Goal: Transaction & Acquisition: Book appointment/travel/reservation

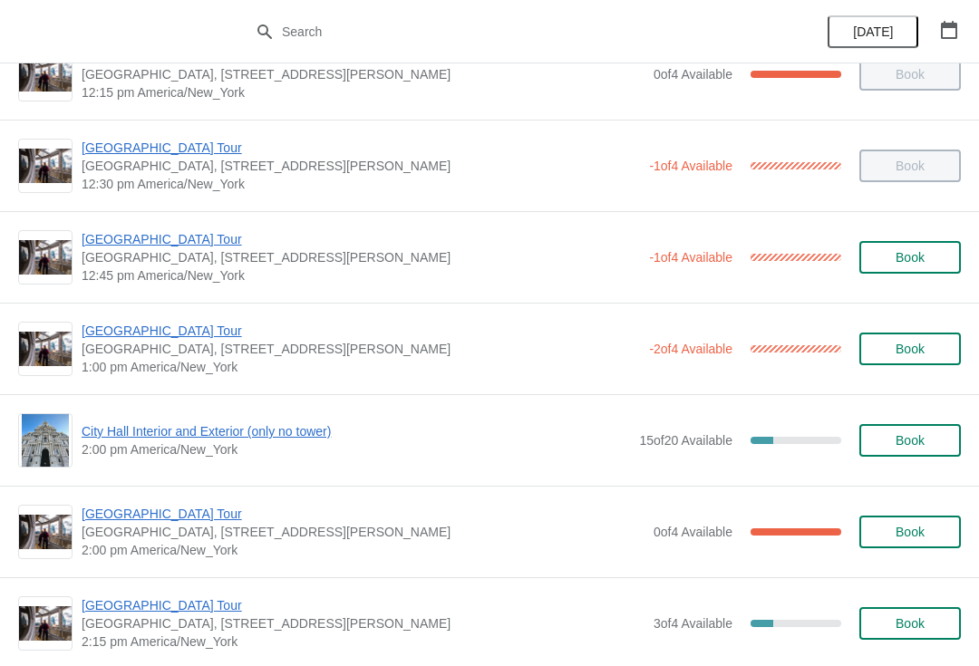
scroll to position [1055, 0]
click at [937, 332] on button "Book" at bounding box center [909, 348] width 101 height 33
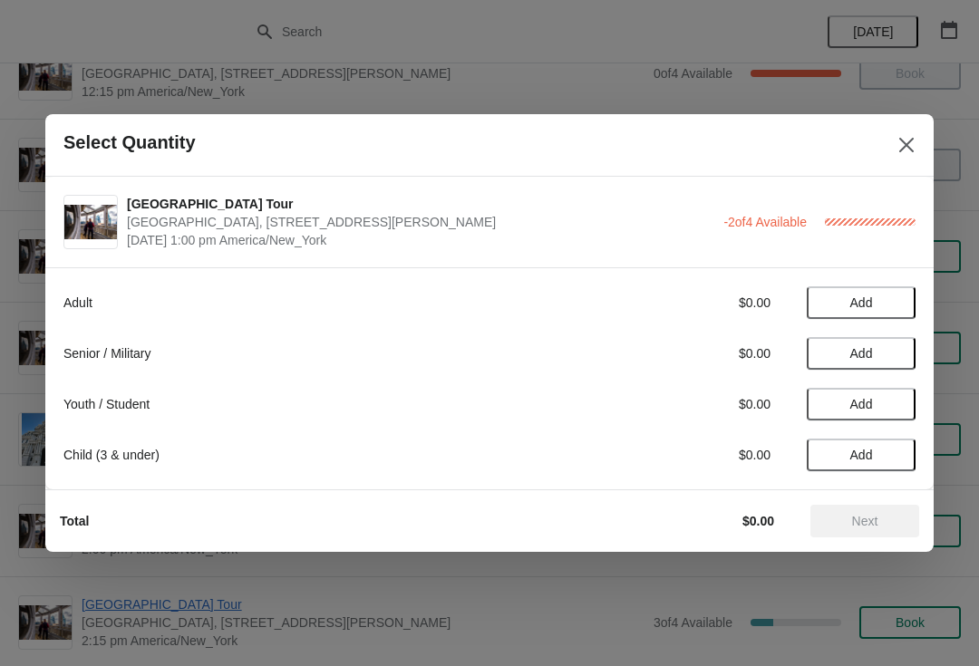
click at [922, 143] on button "Close" at bounding box center [906, 145] width 33 height 33
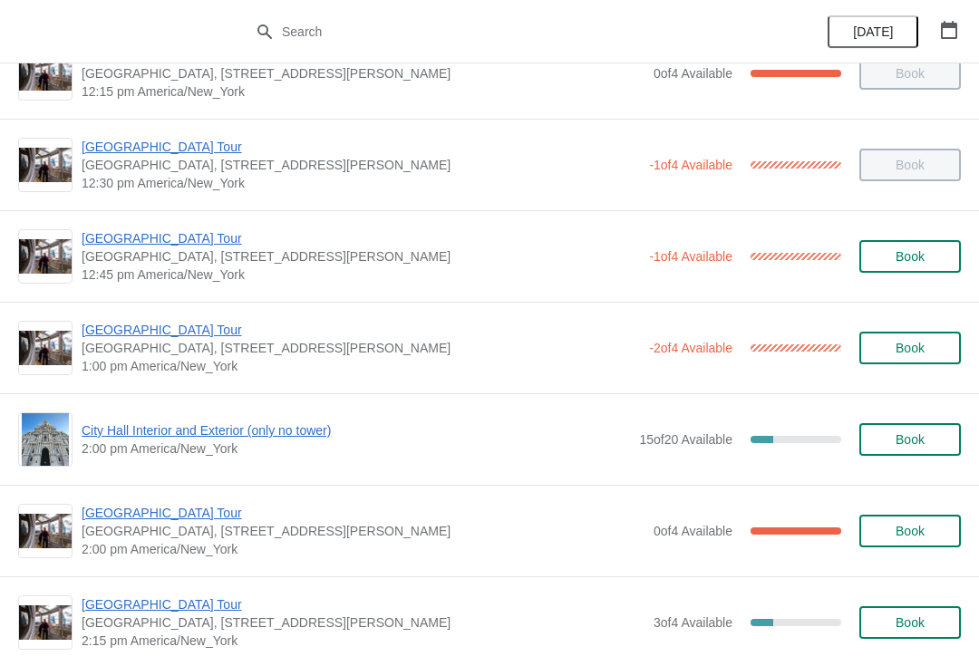
click at [139, 333] on span "[GEOGRAPHIC_DATA] Tour" at bounding box center [361, 330] width 558 height 18
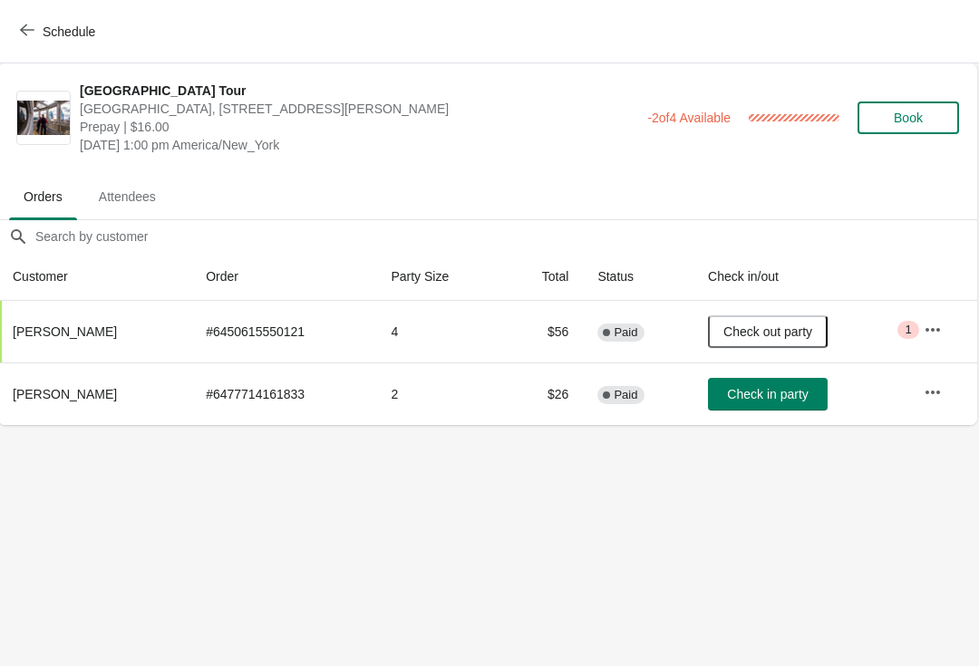
scroll to position [0, 1]
click at [760, 388] on span "Check in party" at bounding box center [768, 394] width 81 height 14
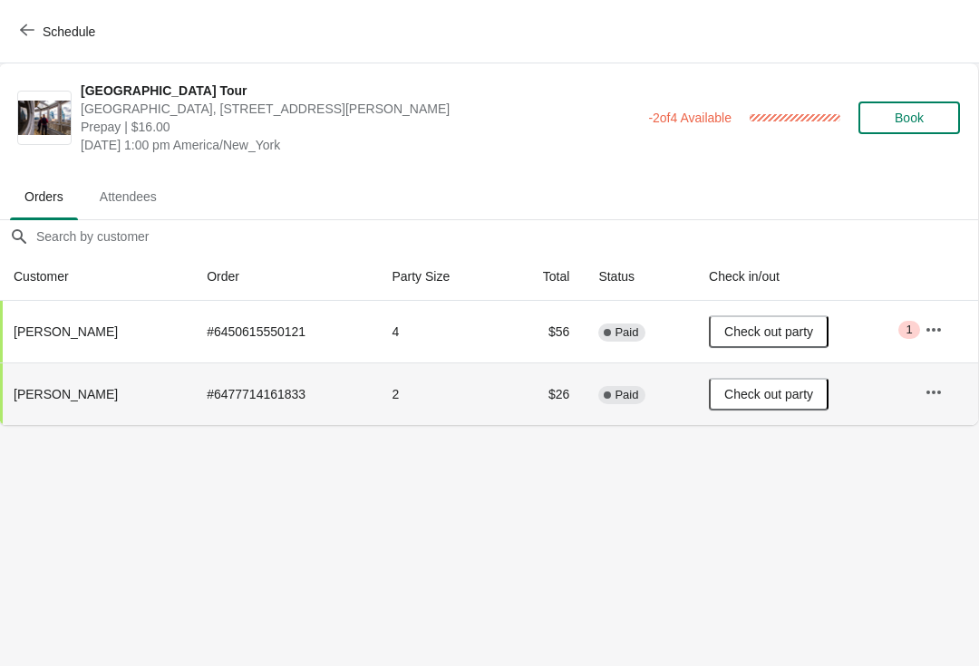
click at [16, 37] on button "Schedule" at bounding box center [59, 31] width 101 height 33
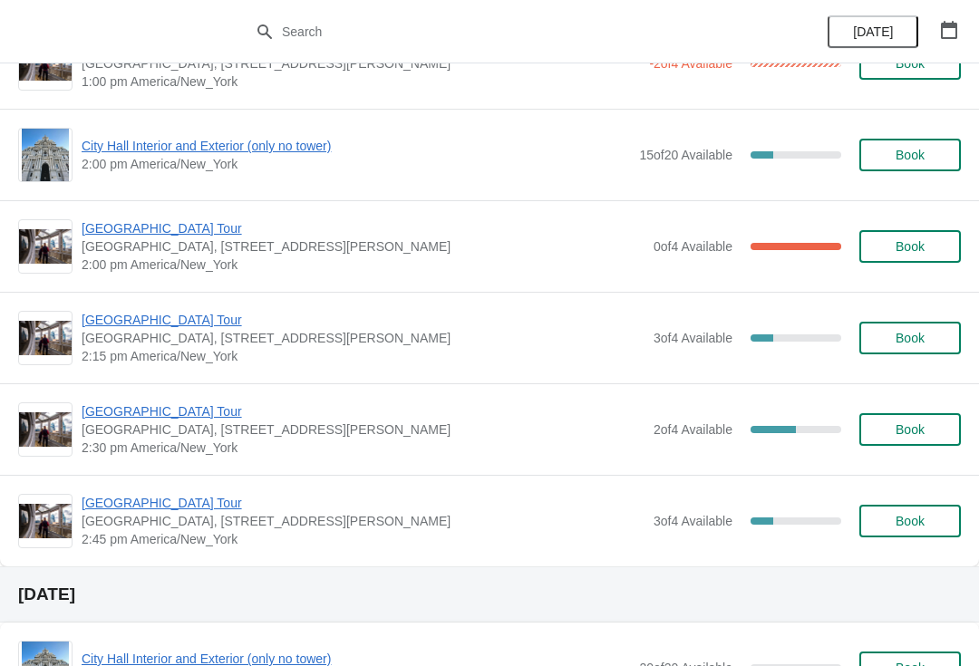
scroll to position [1338, 0]
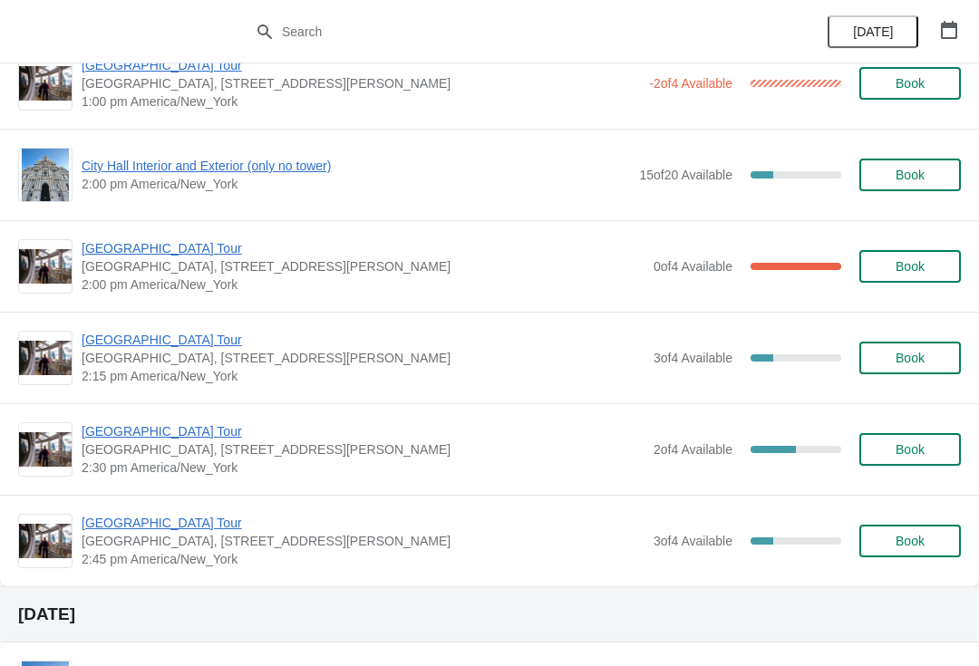
scroll to position [1306, 0]
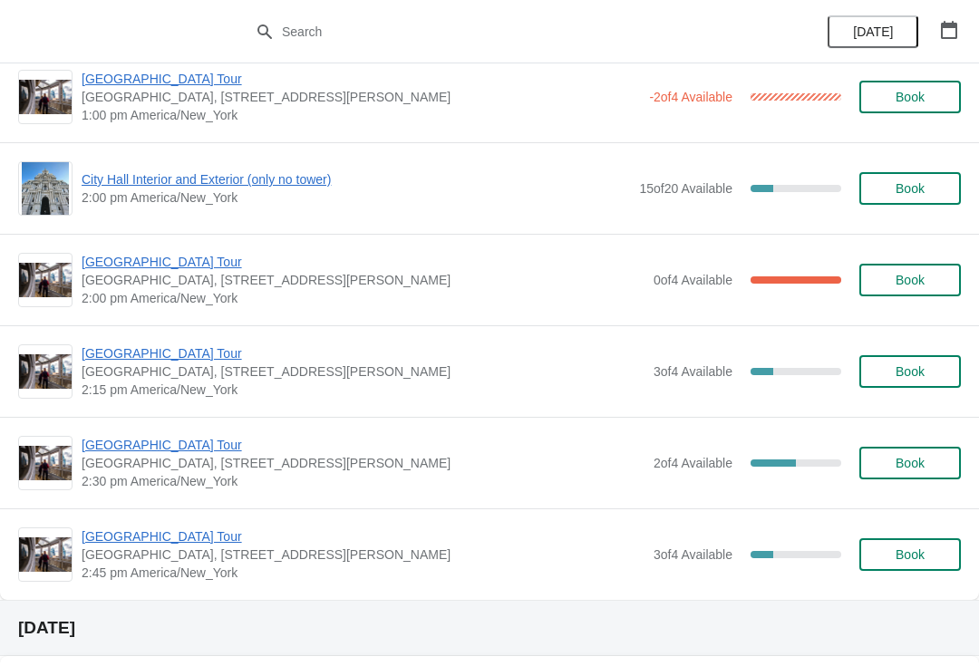
click at [133, 432] on div "City Hall Tower Tour City Hall Visitor Center, 1400 John F Kennedy Boulevard Su…" at bounding box center [489, 463] width 979 height 92
click at [153, 451] on span "[GEOGRAPHIC_DATA] Tour" at bounding box center [363, 445] width 563 height 18
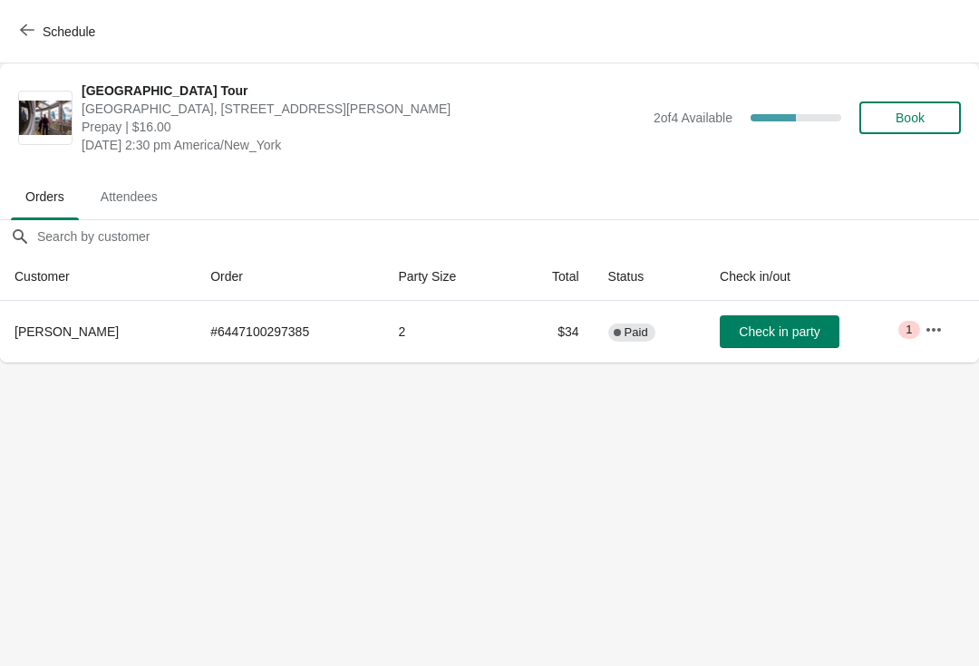
scroll to position [0, 0]
click at [36, 37] on span "Schedule" at bounding box center [60, 31] width 72 height 17
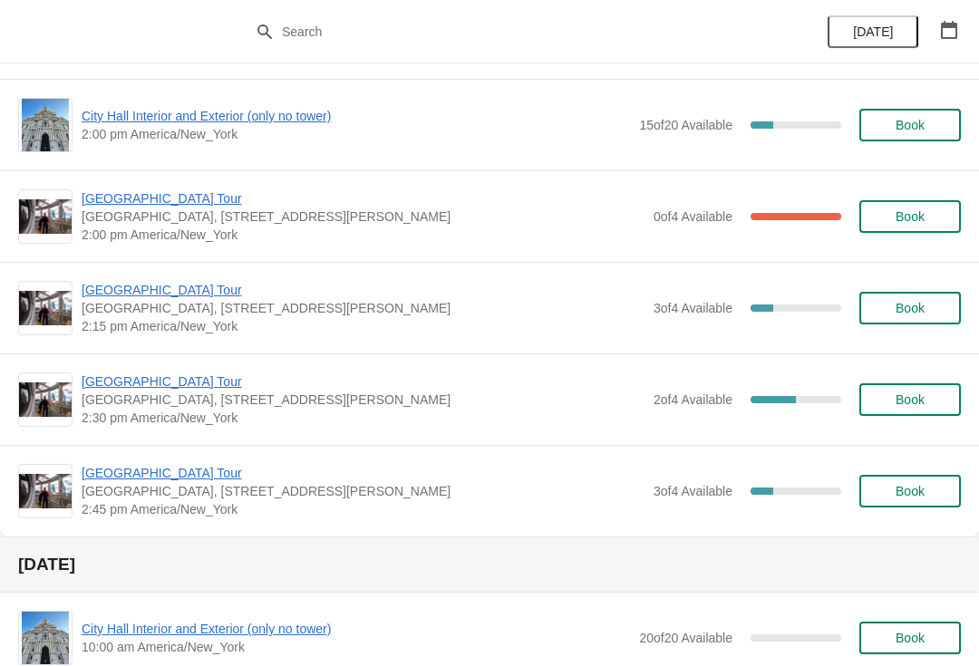
scroll to position [1377, 0]
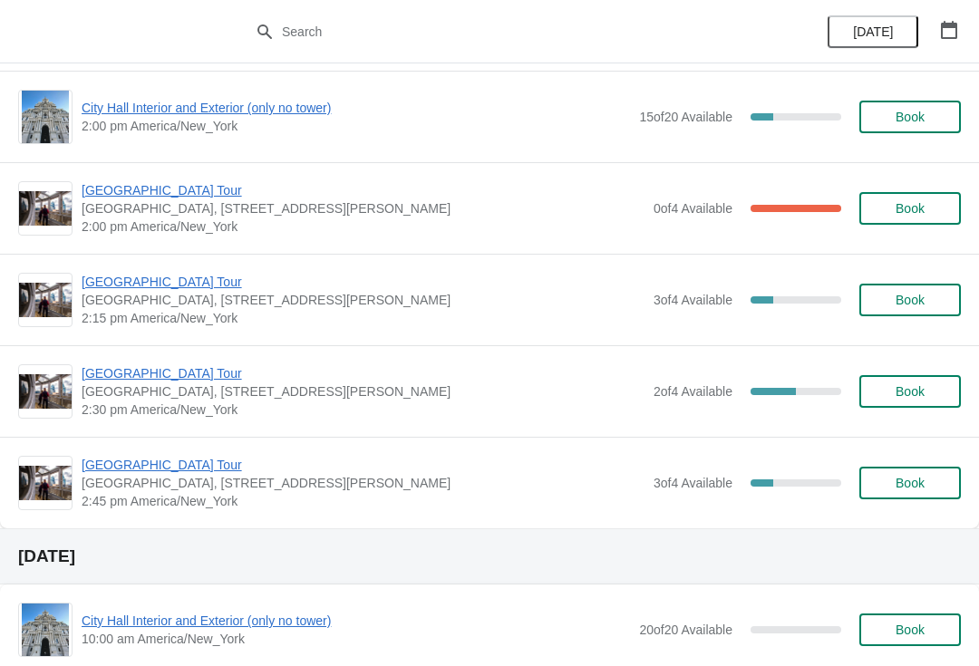
click at [143, 471] on span "[GEOGRAPHIC_DATA] Tour" at bounding box center [363, 465] width 563 height 18
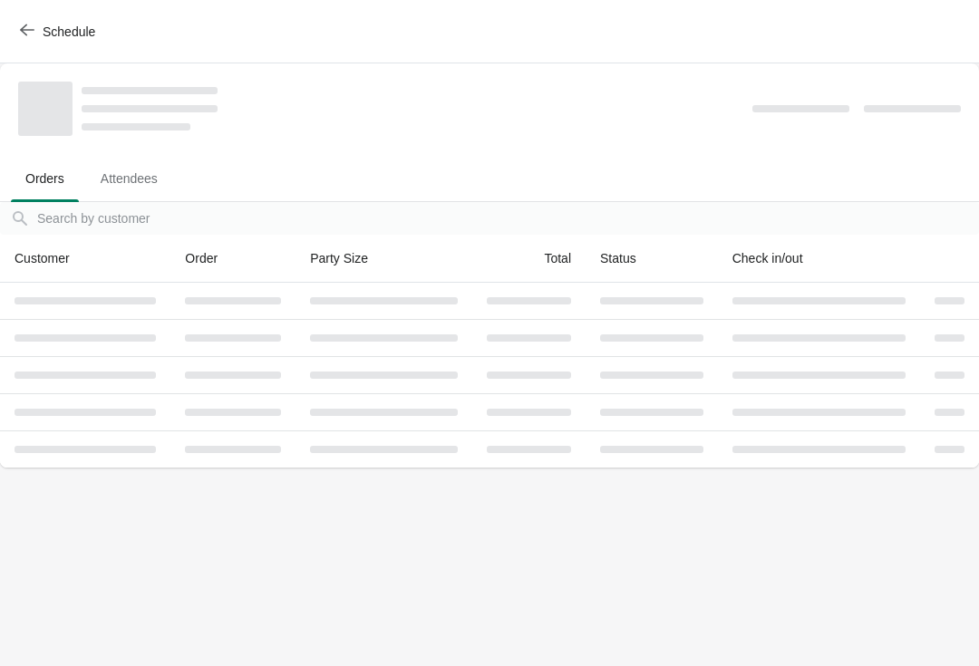
scroll to position [0, 0]
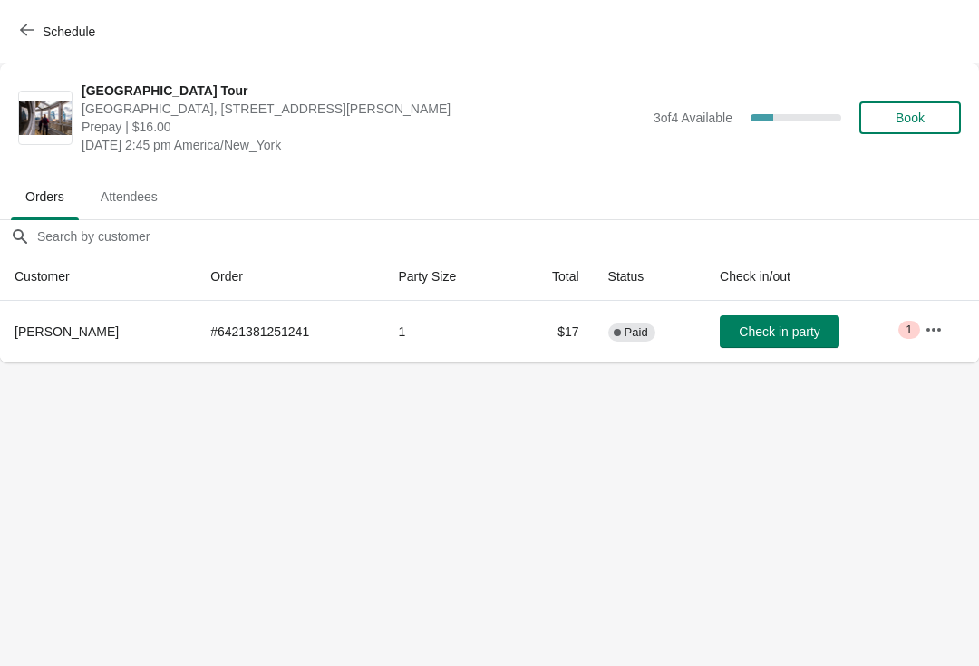
click at [14, 17] on button "Schedule" at bounding box center [59, 31] width 101 height 33
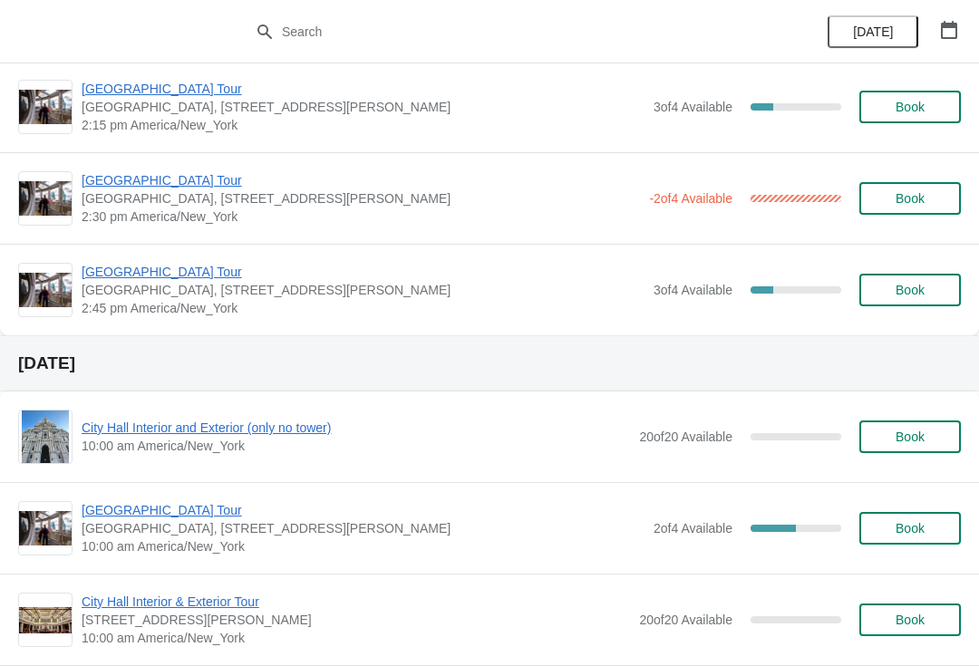
scroll to position [1569, 0]
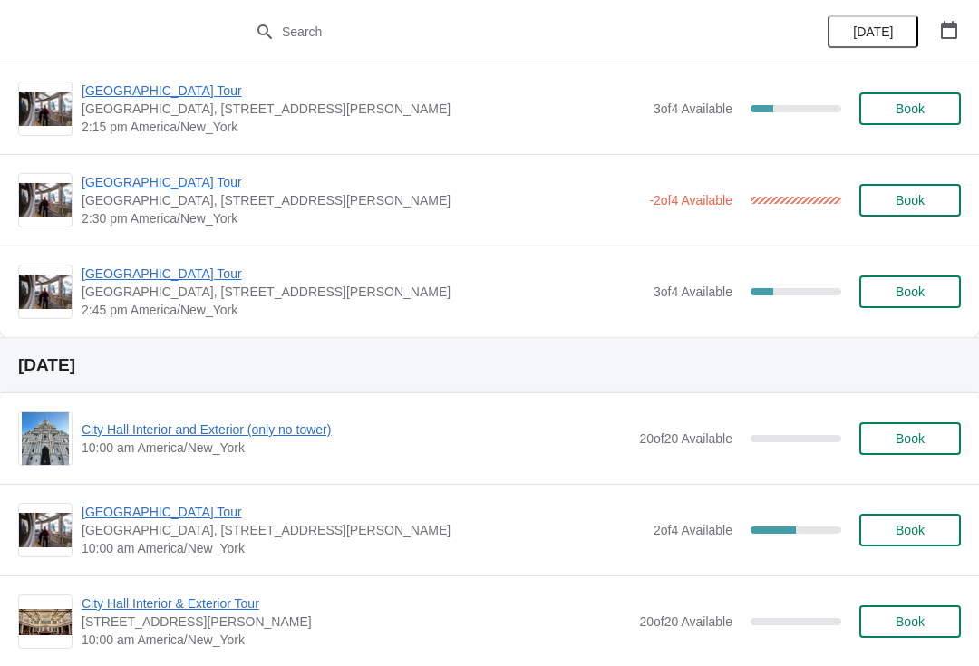
click at [128, 278] on span "[GEOGRAPHIC_DATA] Tour" at bounding box center [363, 274] width 563 height 18
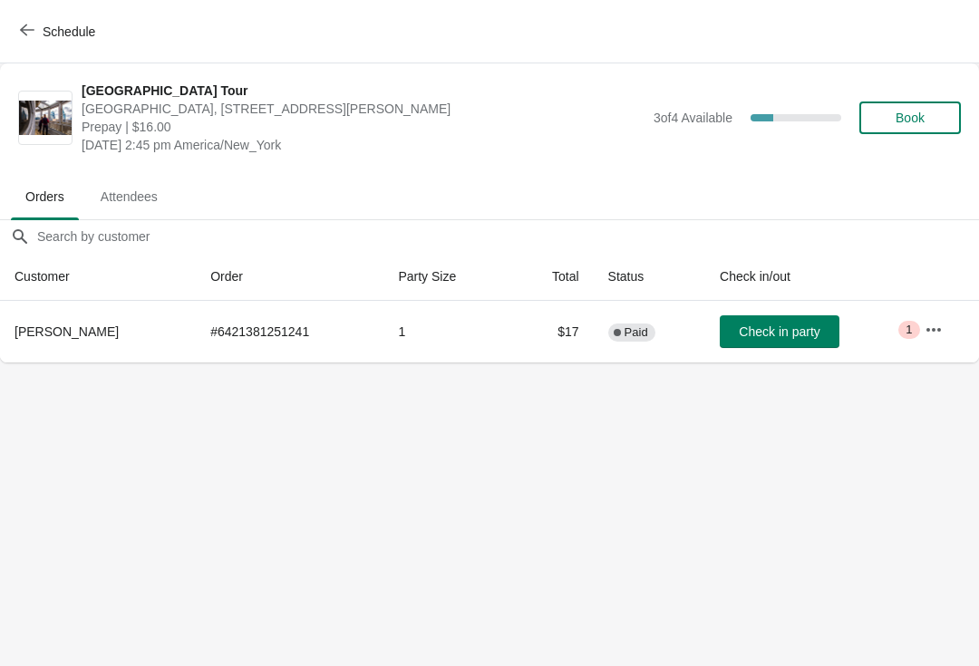
scroll to position [0, 0]
click at [23, 33] on icon "button" at bounding box center [27, 30] width 14 height 14
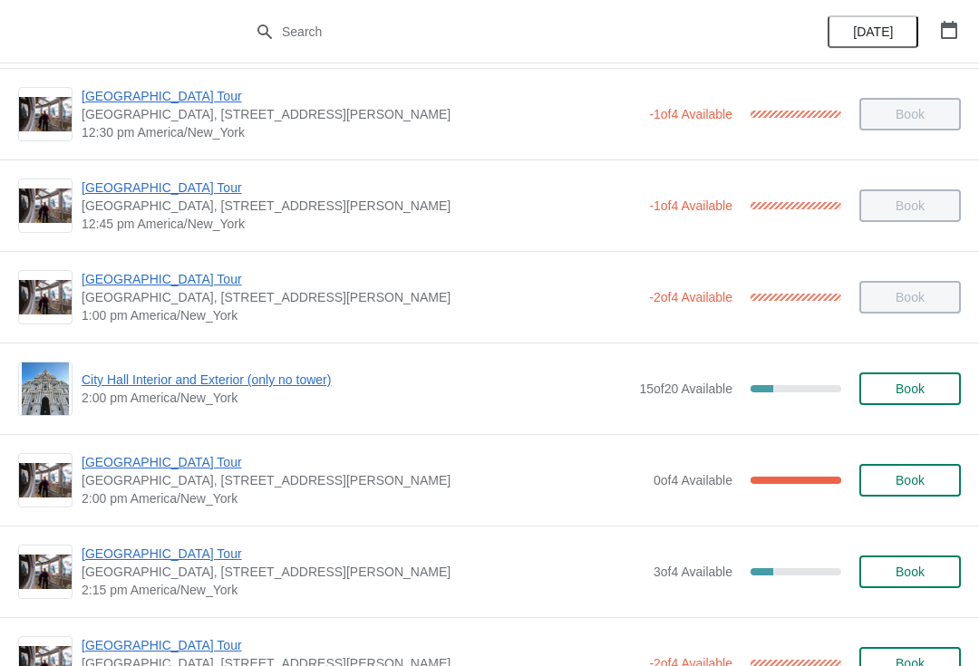
scroll to position [1114, 0]
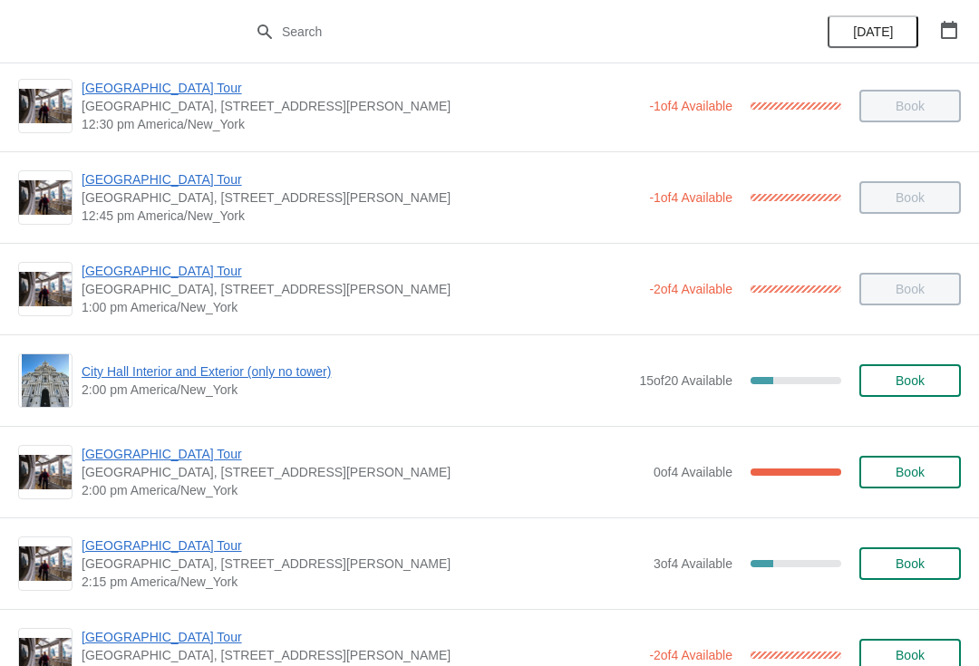
click at [168, 459] on span "[GEOGRAPHIC_DATA] Tour" at bounding box center [363, 454] width 563 height 18
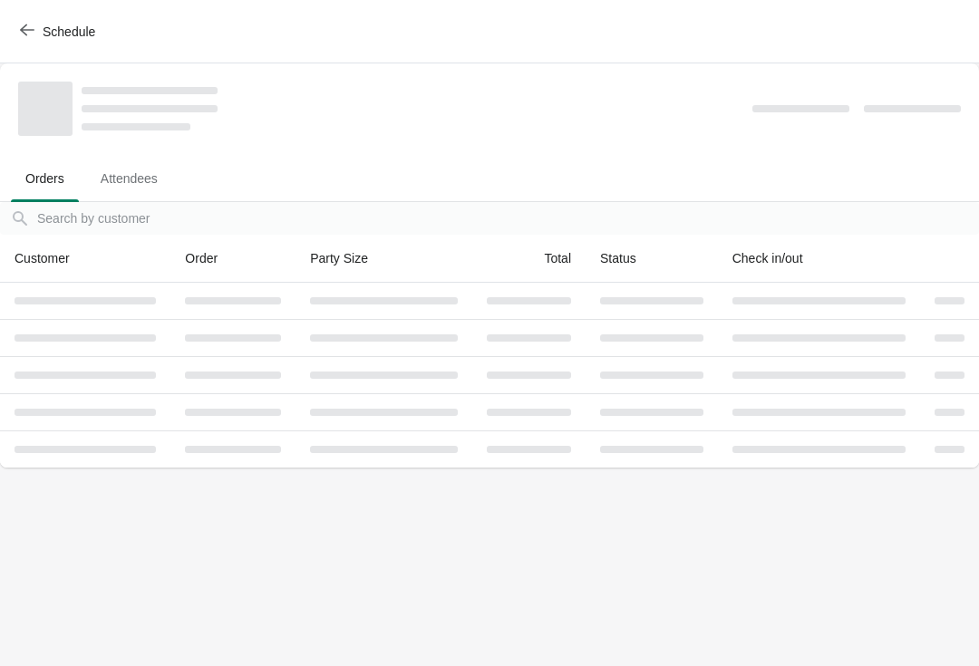
scroll to position [0, 0]
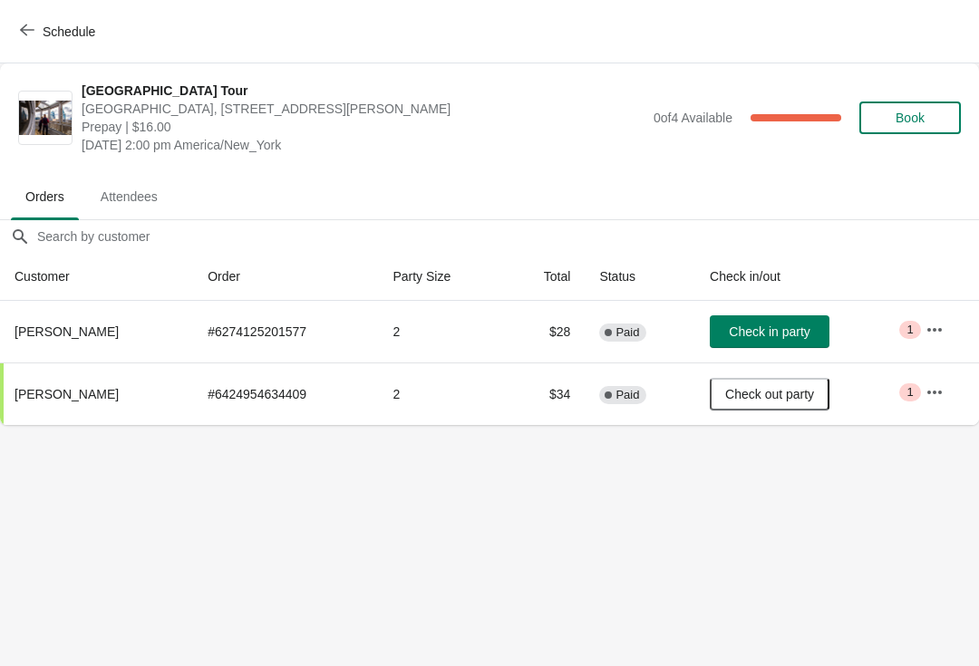
click at [25, 28] on icon "button" at bounding box center [27, 30] width 14 height 14
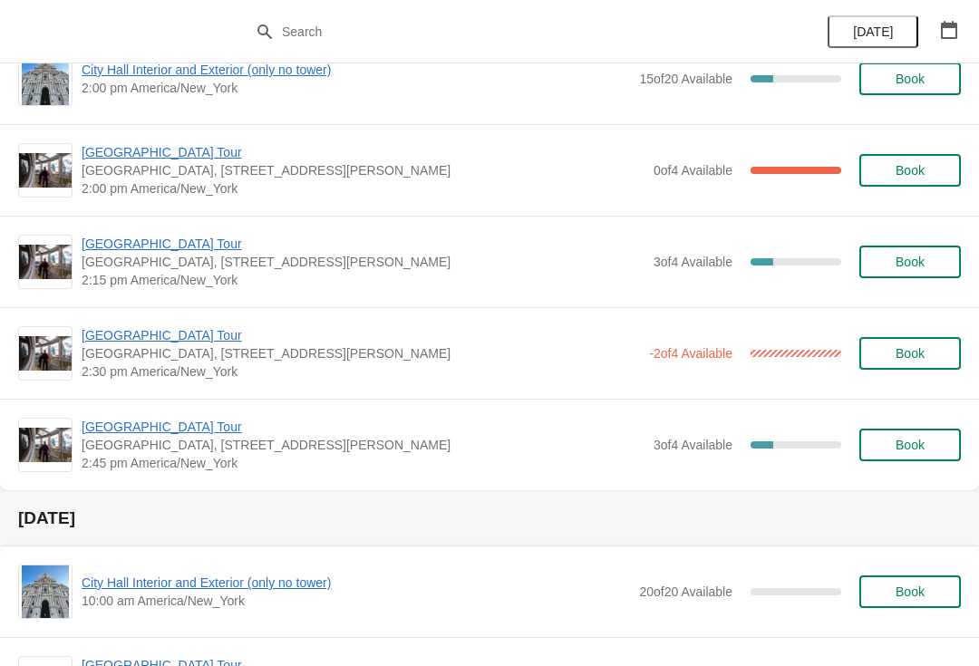
scroll to position [1414, 0]
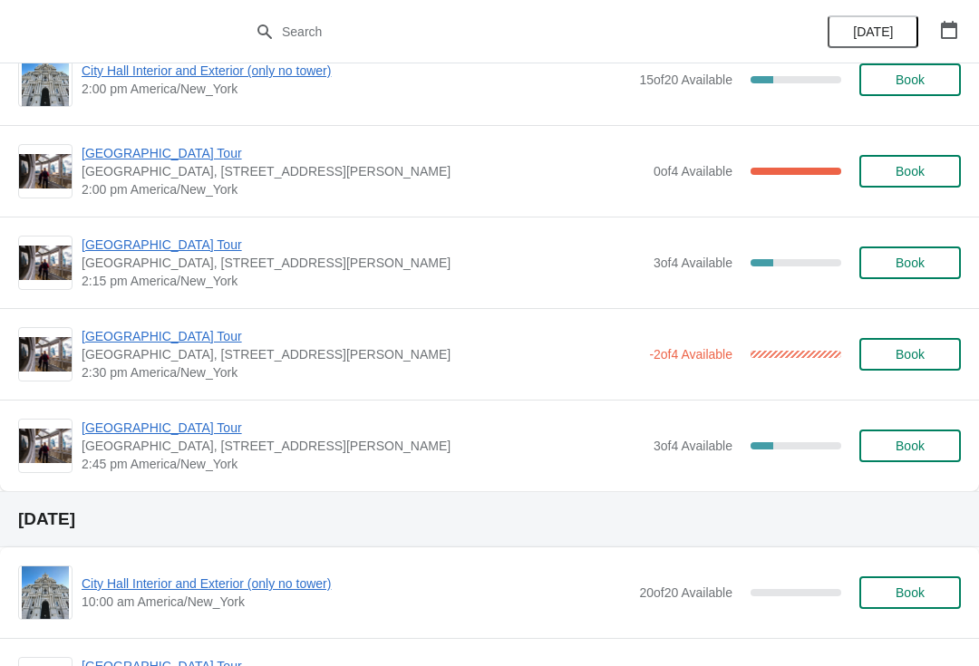
click at [163, 263] on span "[GEOGRAPHIC_DATA], [STREET_ADDRESS][PERSON_NAME]" at bounding box center [363, 263] width 563 height 18
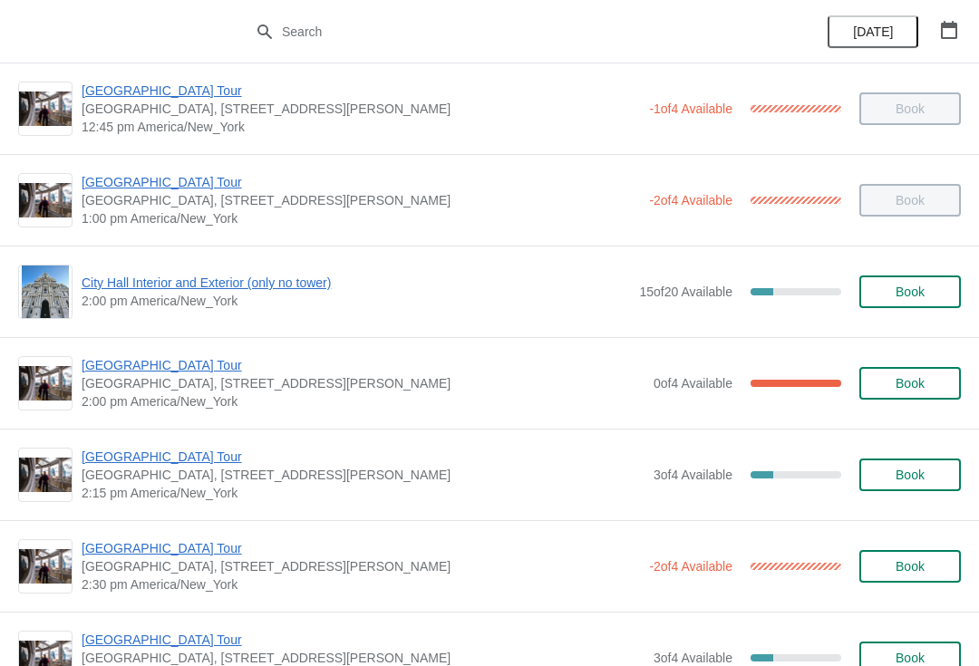
scroll to position [1171, 0]
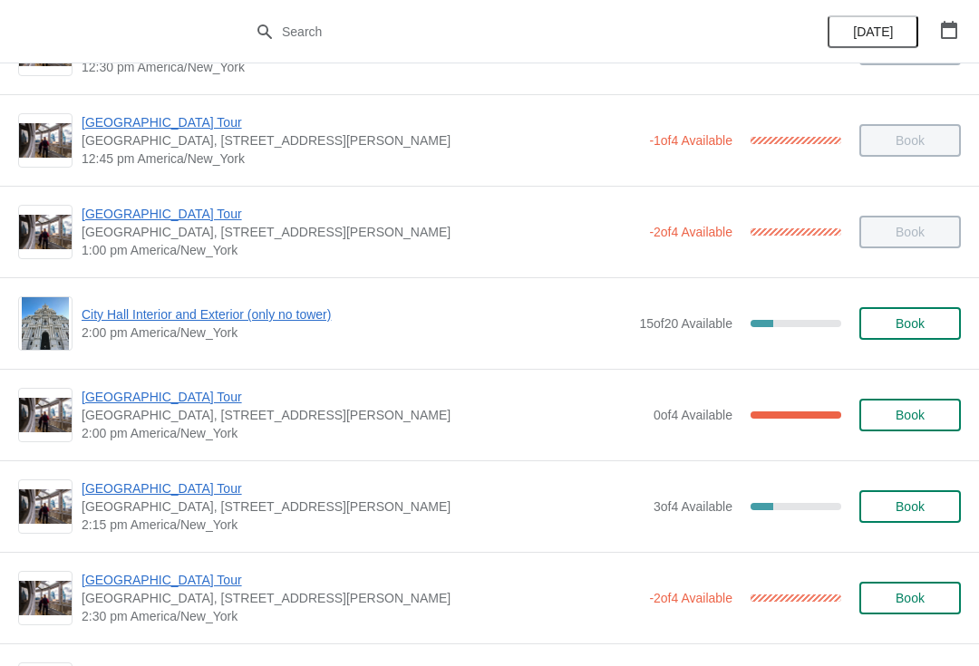
click at [197, 318] on span "City Hall Interior and Exterior (only no tower)" at bounding box center [356, 314] width 548 height 18
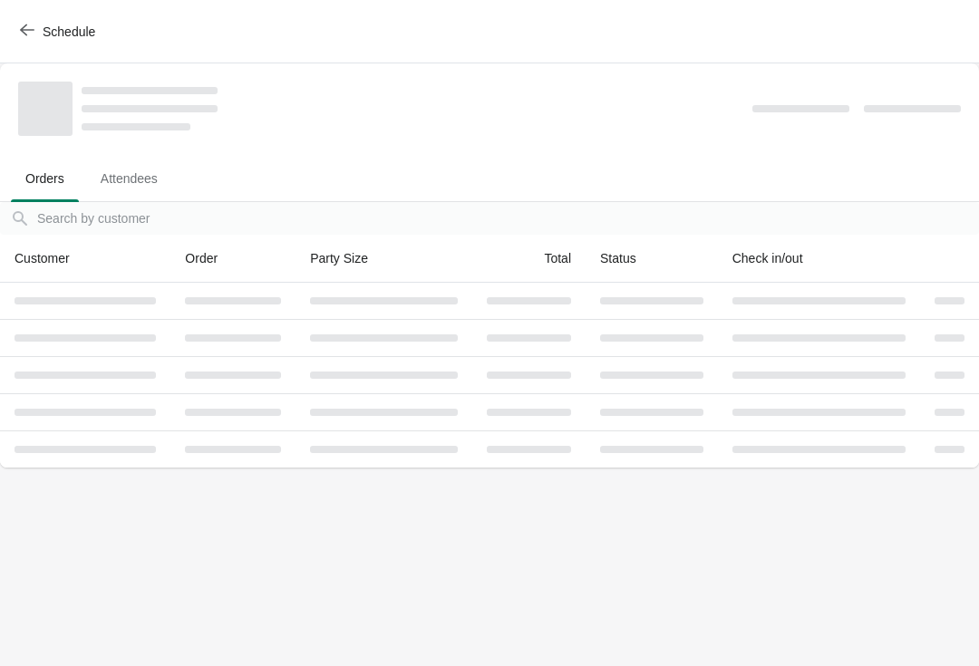
scroll to position [0, 0]
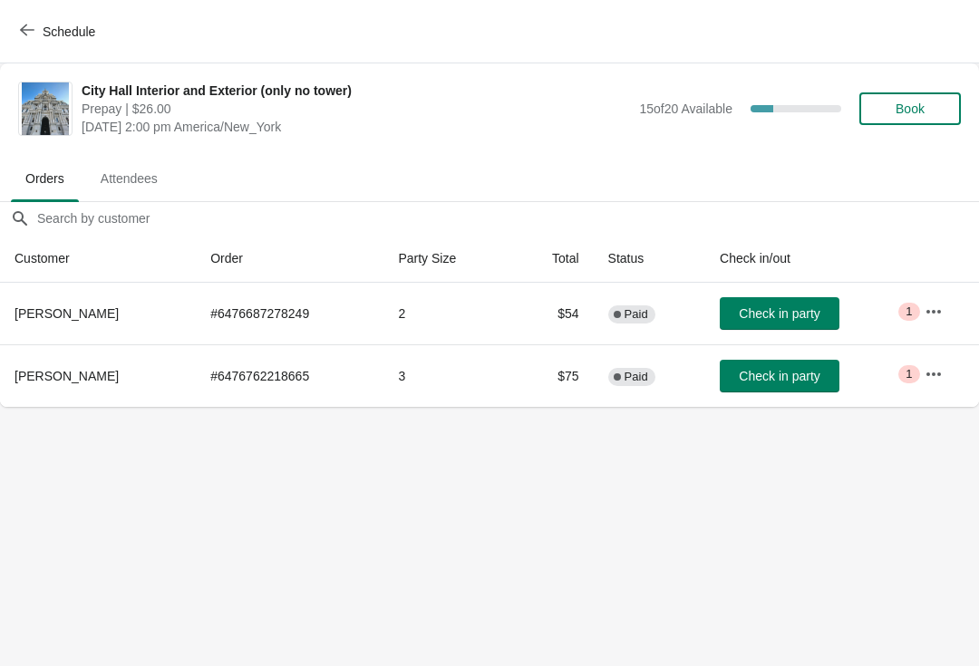
click at [769, 371] on span "Check in party" at bounding box center [779, 376] width 81 height 14
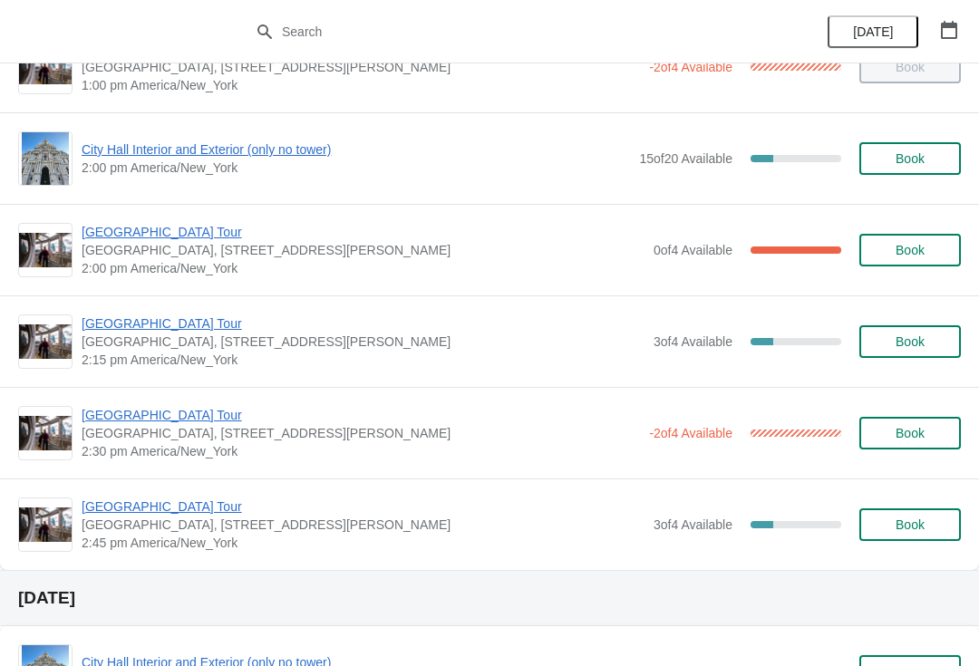
scroll to position [1335, 0]
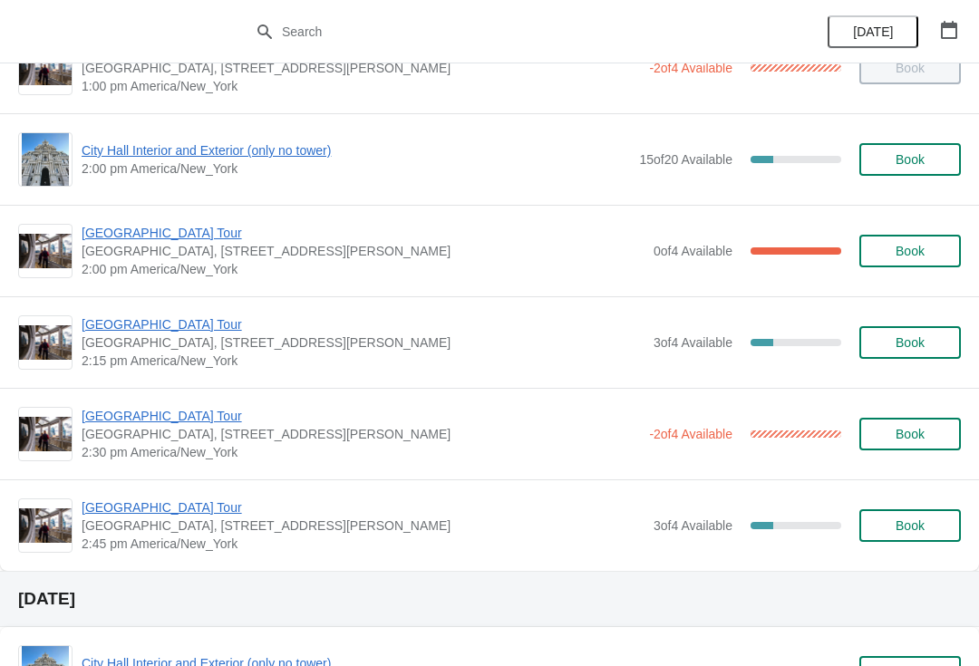
click at [895, 524] on span "Book" at bounding box center [909, 525] width 29 height 14
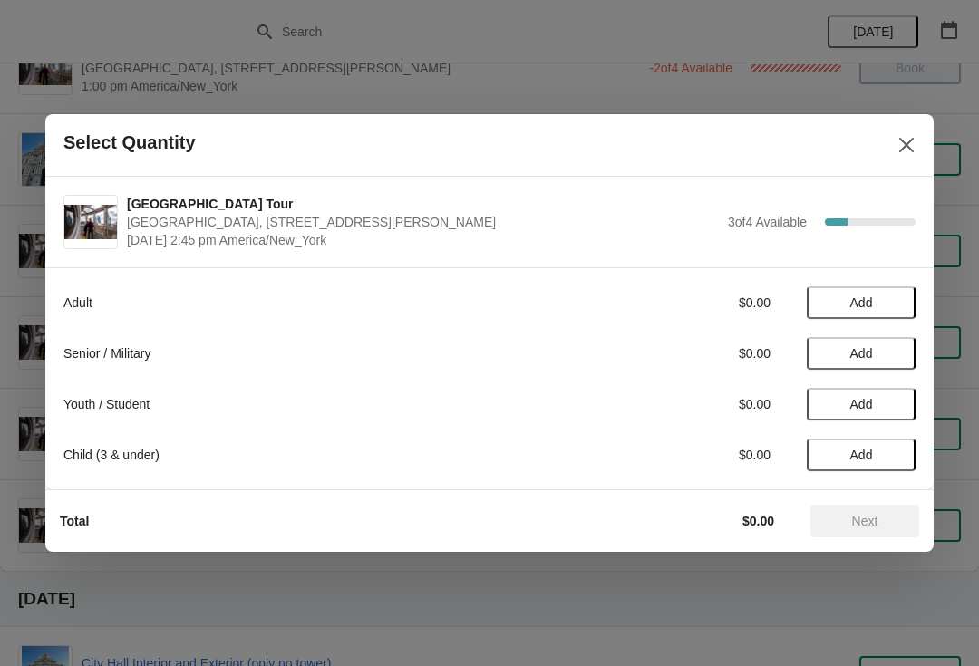
click at [859, 356] on span "Add" at bounding box center [861, 353] width 23 height 14
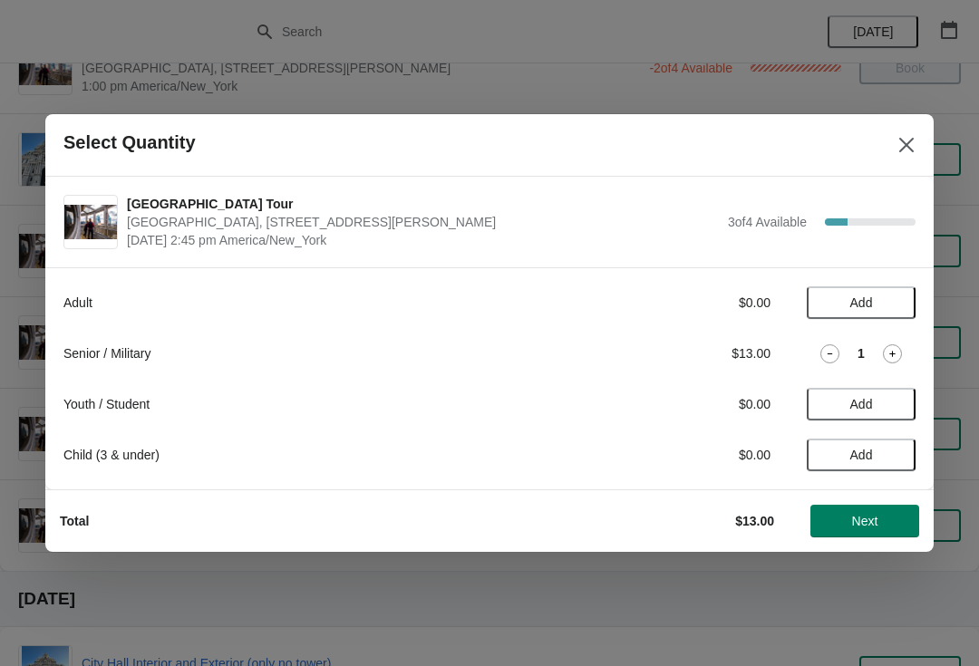
click at [899, 352] on icon at bounding box center [892, 353] width 19 height 19
click at [871, 525] on span "Next" at bounding box center [865, 521] width 26 height 14
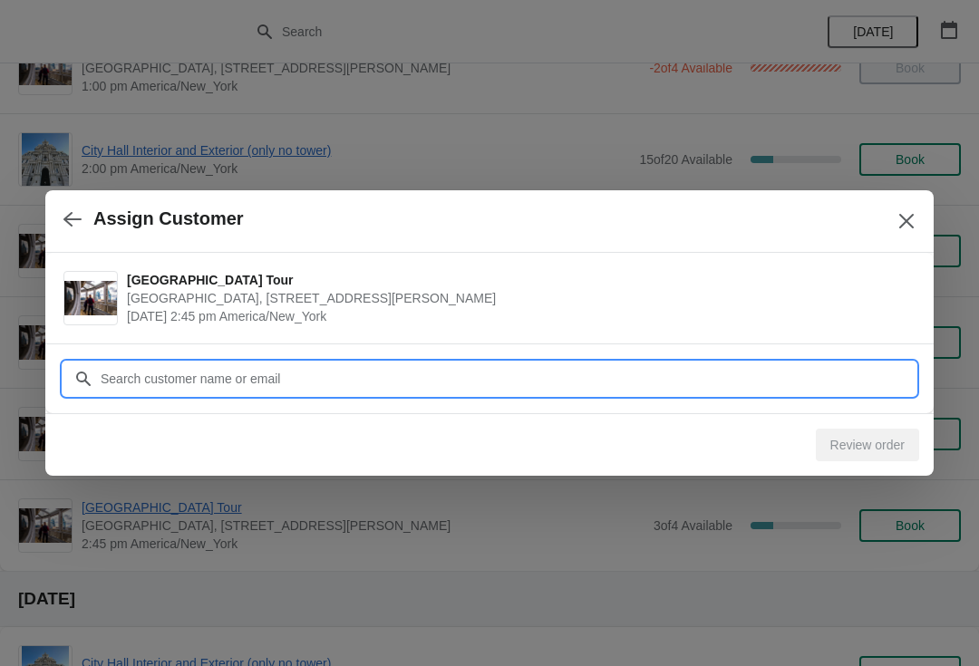
click at [114, 375] on input "Customer" at bounding box center [508, 378] width 816 height 33
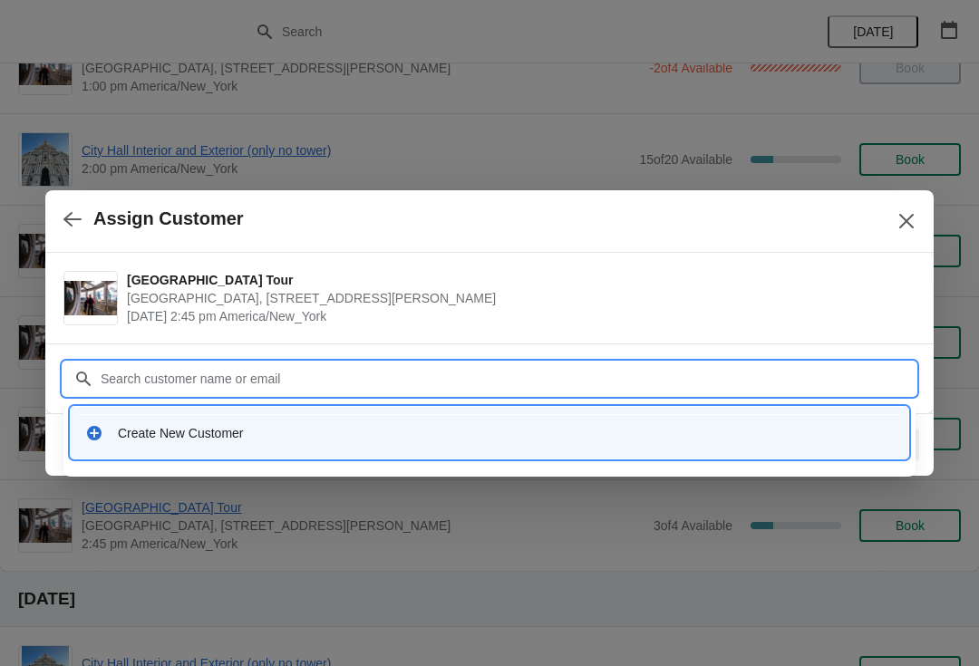
click at [105, 440] on div "Create New Customer" at bounding box center [489, 433] width 808 height 18
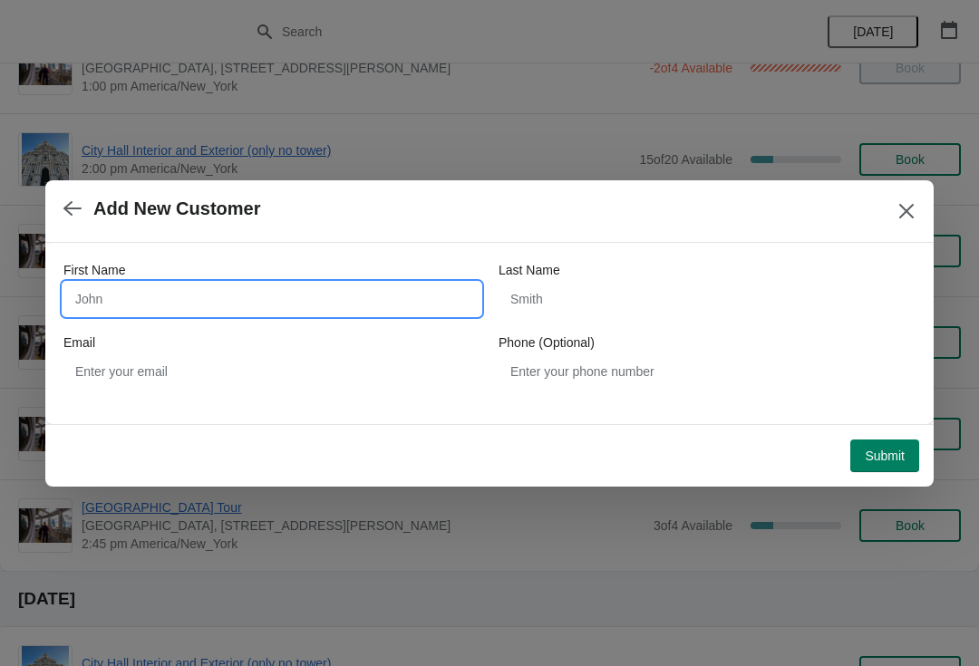
click at [137, 291] on input "First Name" at bounding box center [271, 299] width 417 height 33
type input "Mike"
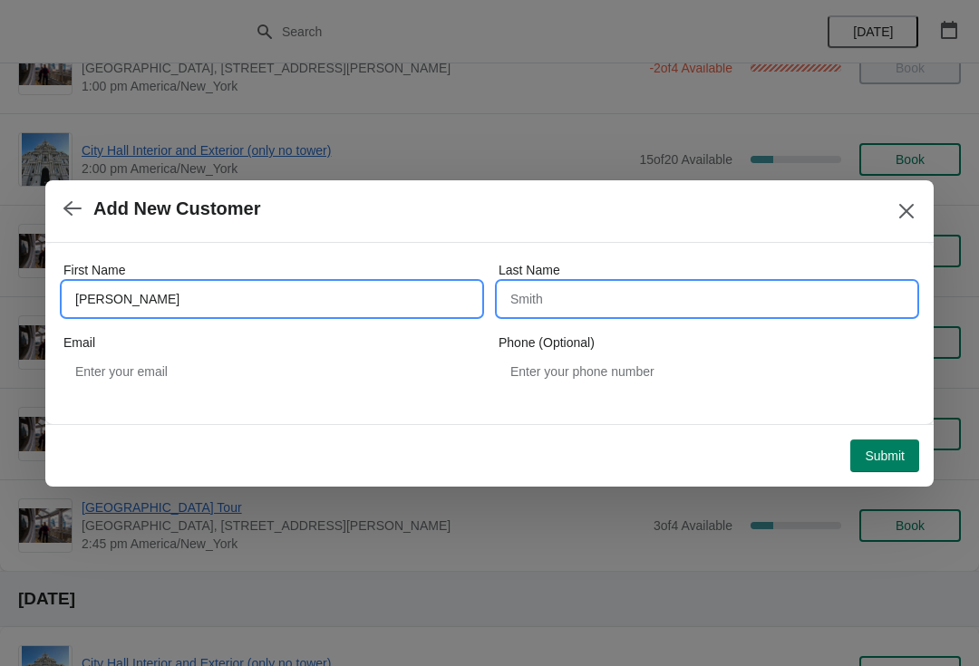
click at [544, 291] on input "Last Name" at bounding box center [706, 299] width 417 height 33
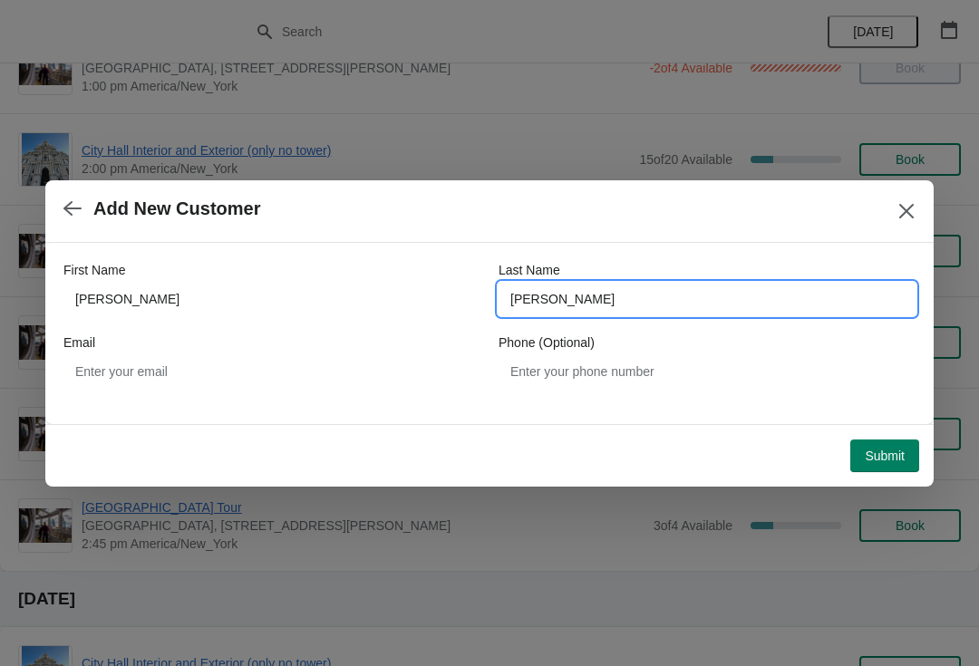
type input "medwid"
click at [881, 439] on button "Submit" at bounding box center [884, 455] width 69 height 33
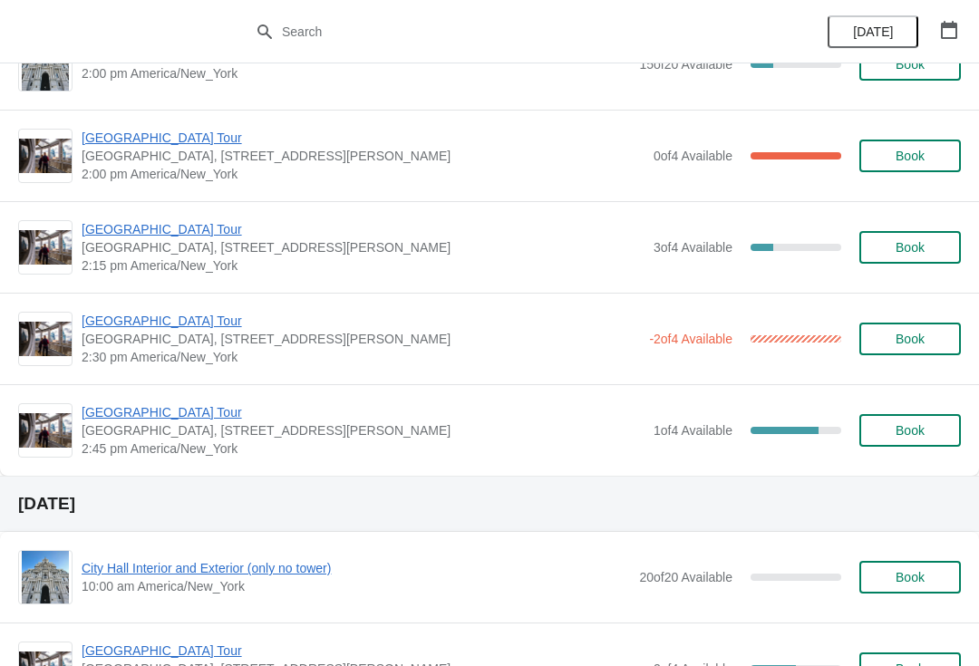
scroll to position [1443, 0]
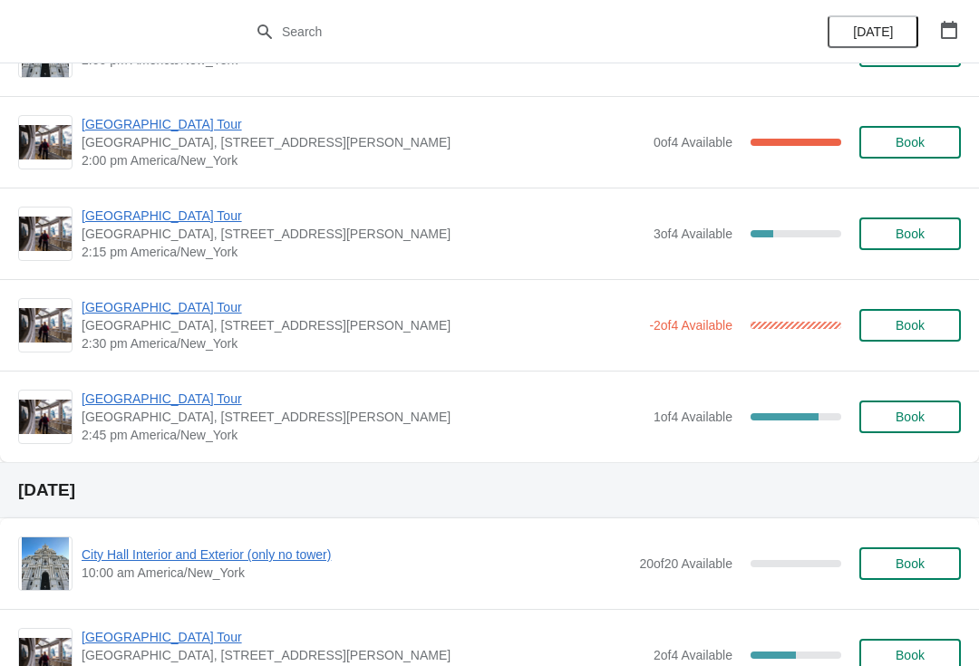
click at [908, 234] on span "Book" at bounding box center [909, 234] width 29 height 14
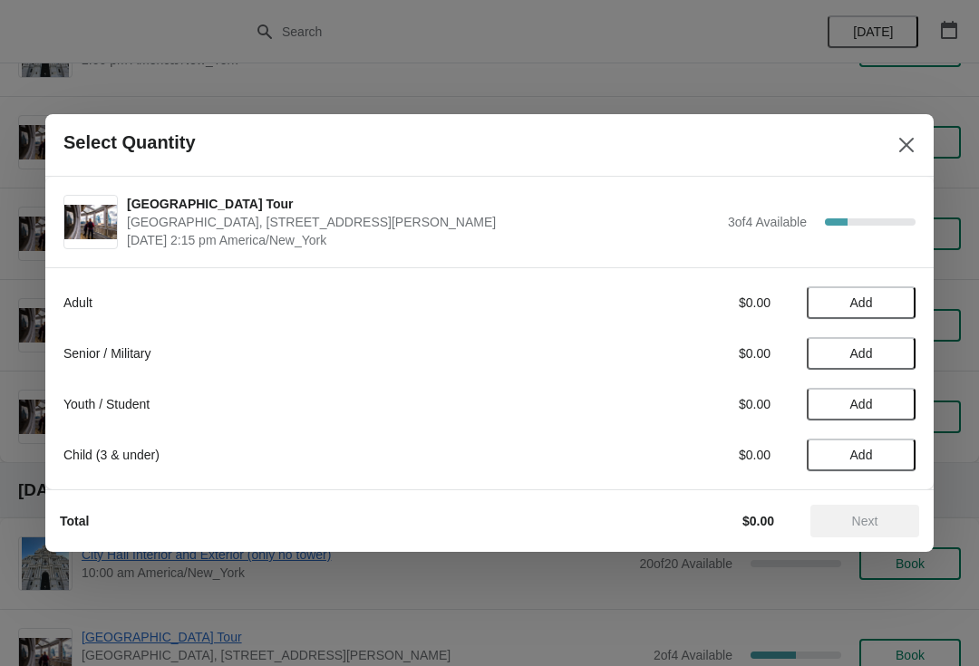
click at [861, 295] on span "Add" at bounding box center [861, 302] width 23 height 14
click at [862, 514] on span "Next" at bounding box center [865, 521] width 26 height 14
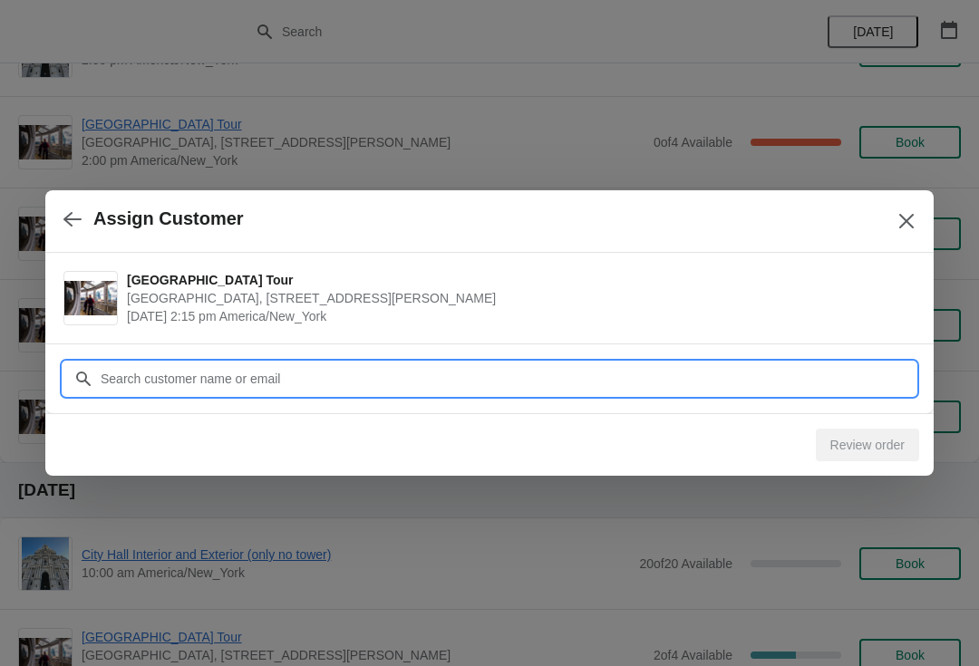
click at [139, 372] on input "Customer" at bounding box center [508, 378] width 816 height 33
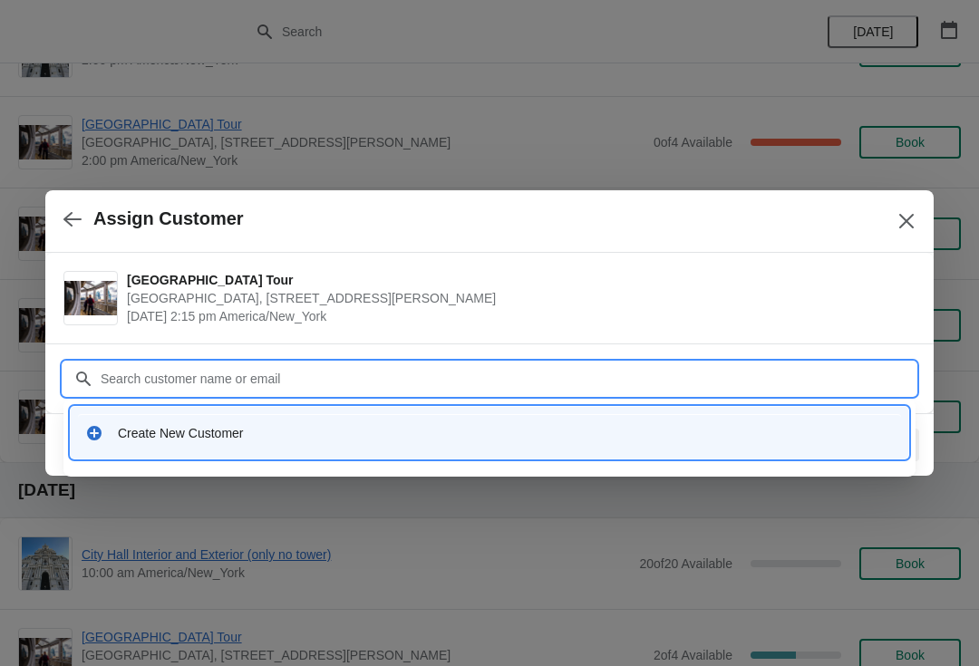
click at [120, 439] on div "Create New Customer" at bounding box center [506, 433] width 776 height 18
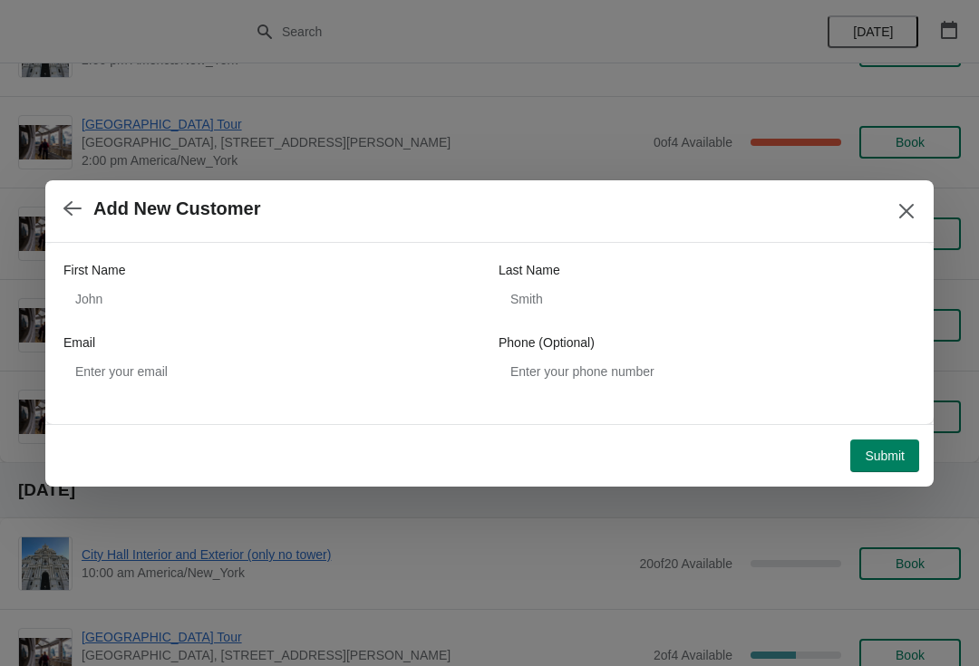
click at [117, 278] on label "First Name" at bounding box center [94, 270] width 62 height 18
click at [117, 283] on input "First Name" at bounding box center [271, 299] width 417 height 33
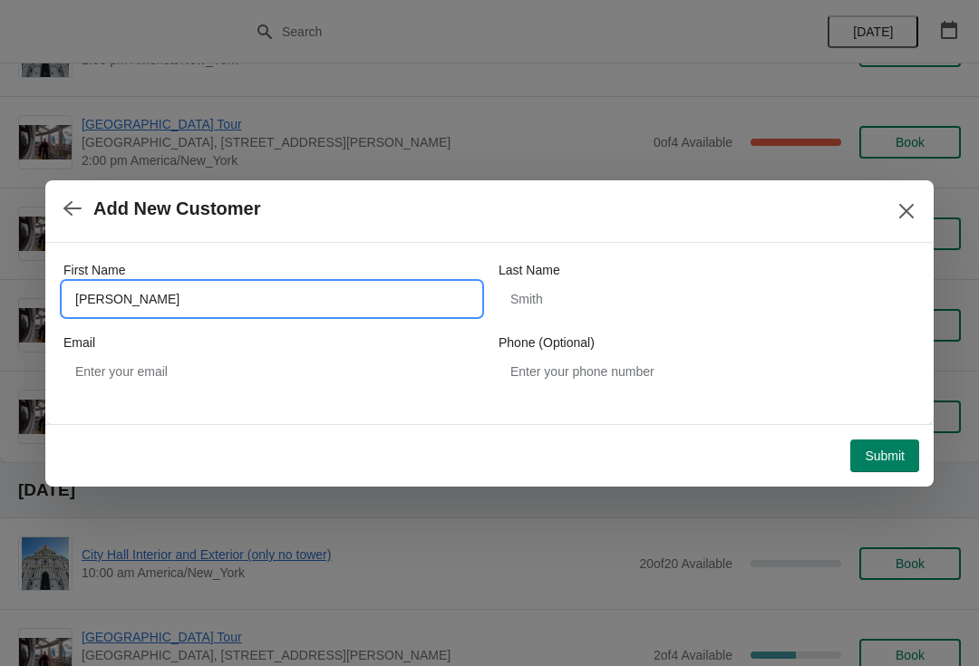
type input "Chloe"
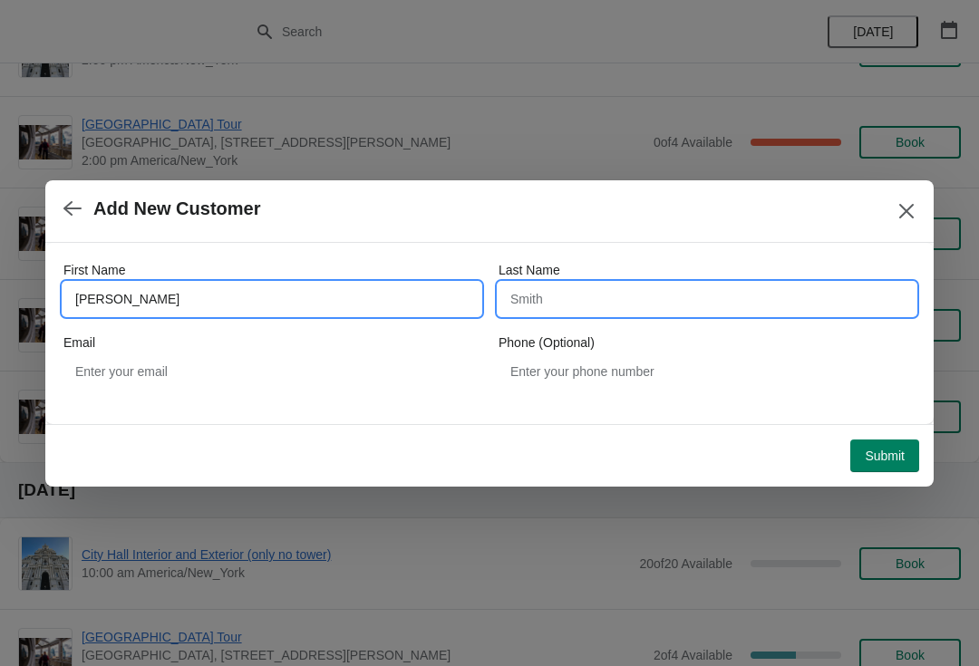
click at [528, 286] on input "Last Name" at bounding box center [706, 299] width 417 height 33
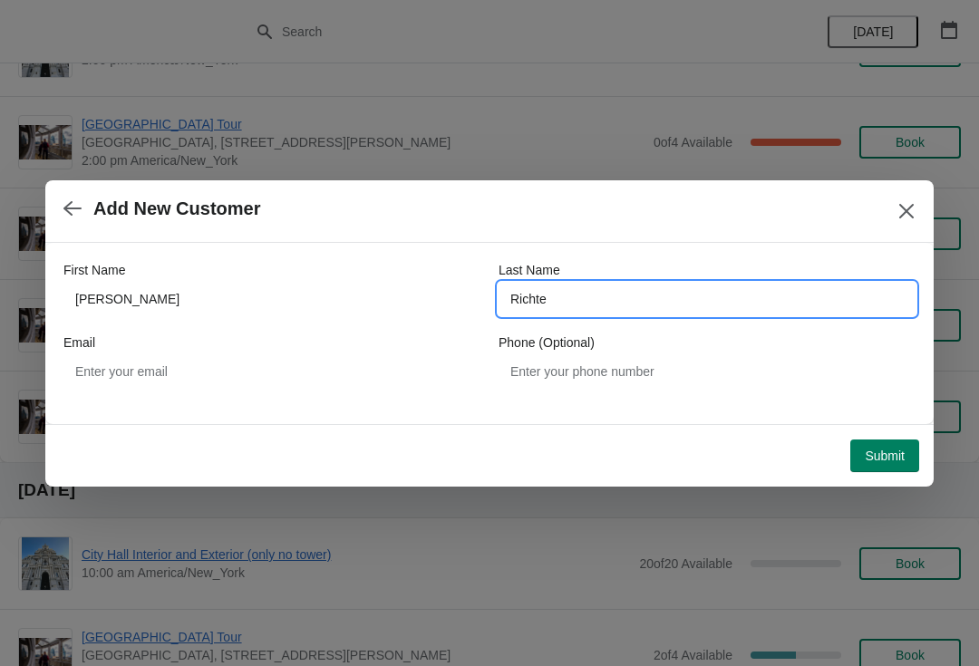
type input "Richter"
